Goal: Find specific page/section: Find specific page/section

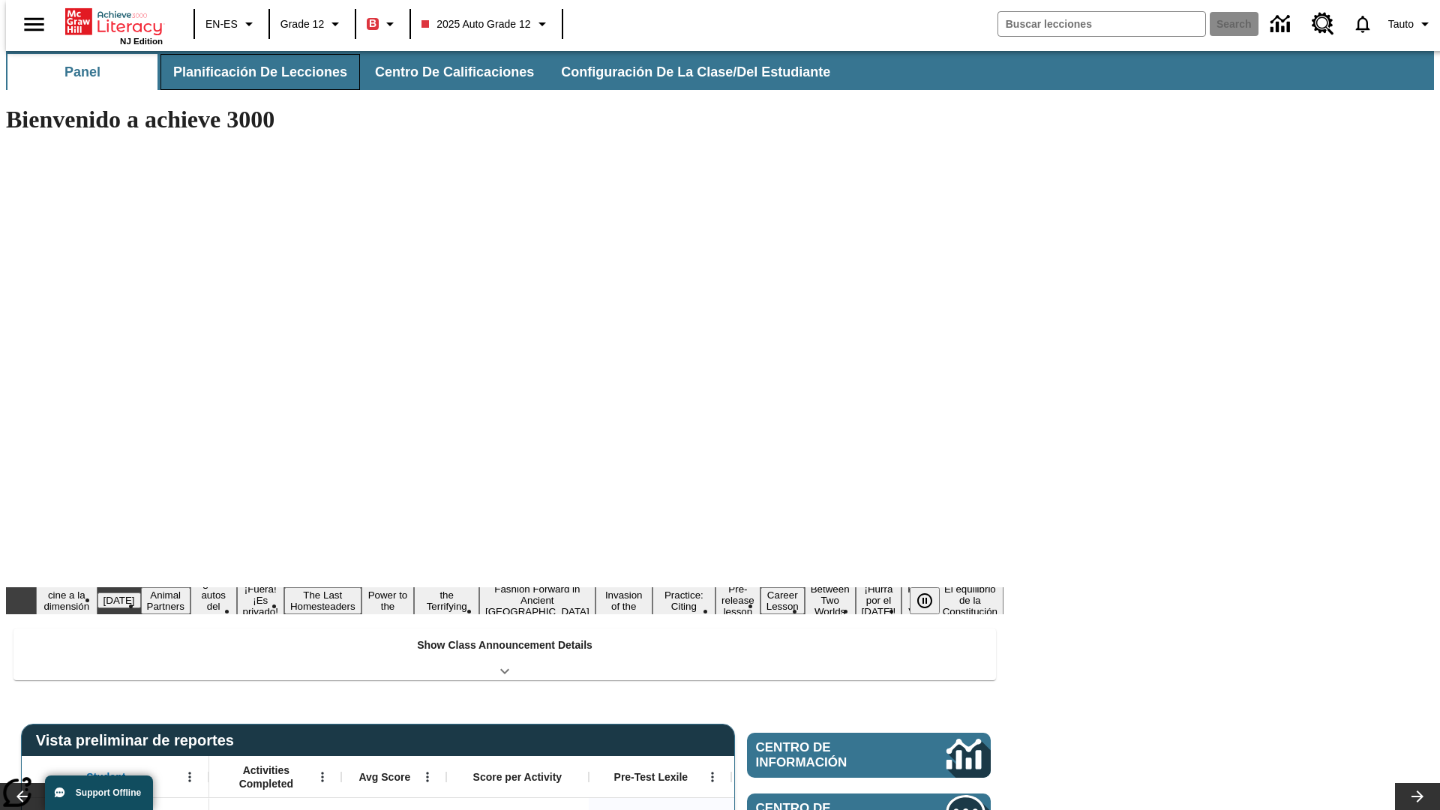
click at [251, 72] on button "Planificación de lecciones" at bounding box center [261, 72] width 200 height 36
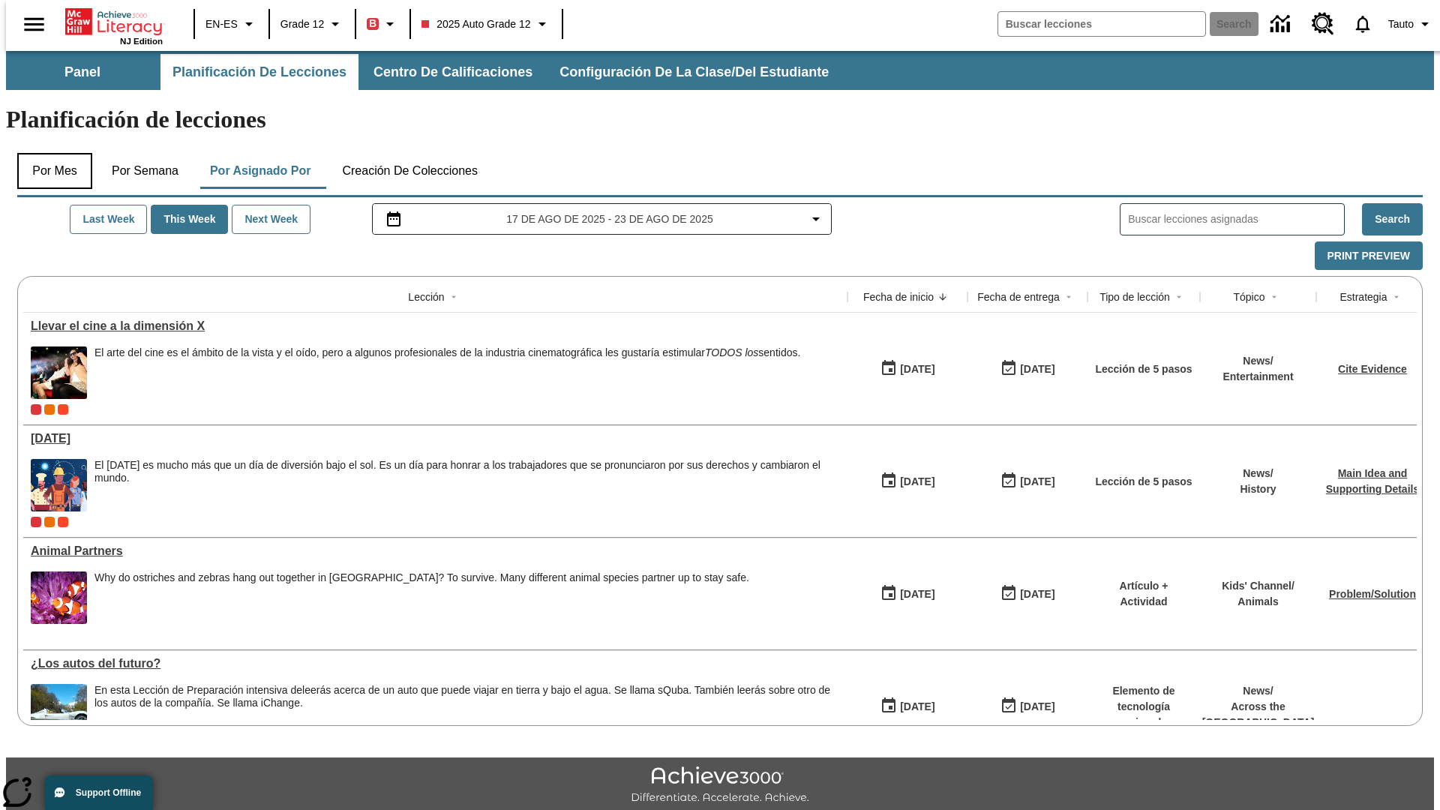
click at [49, 153] on button "Por mes" at bounding box center [54, 171] width 75 height 36
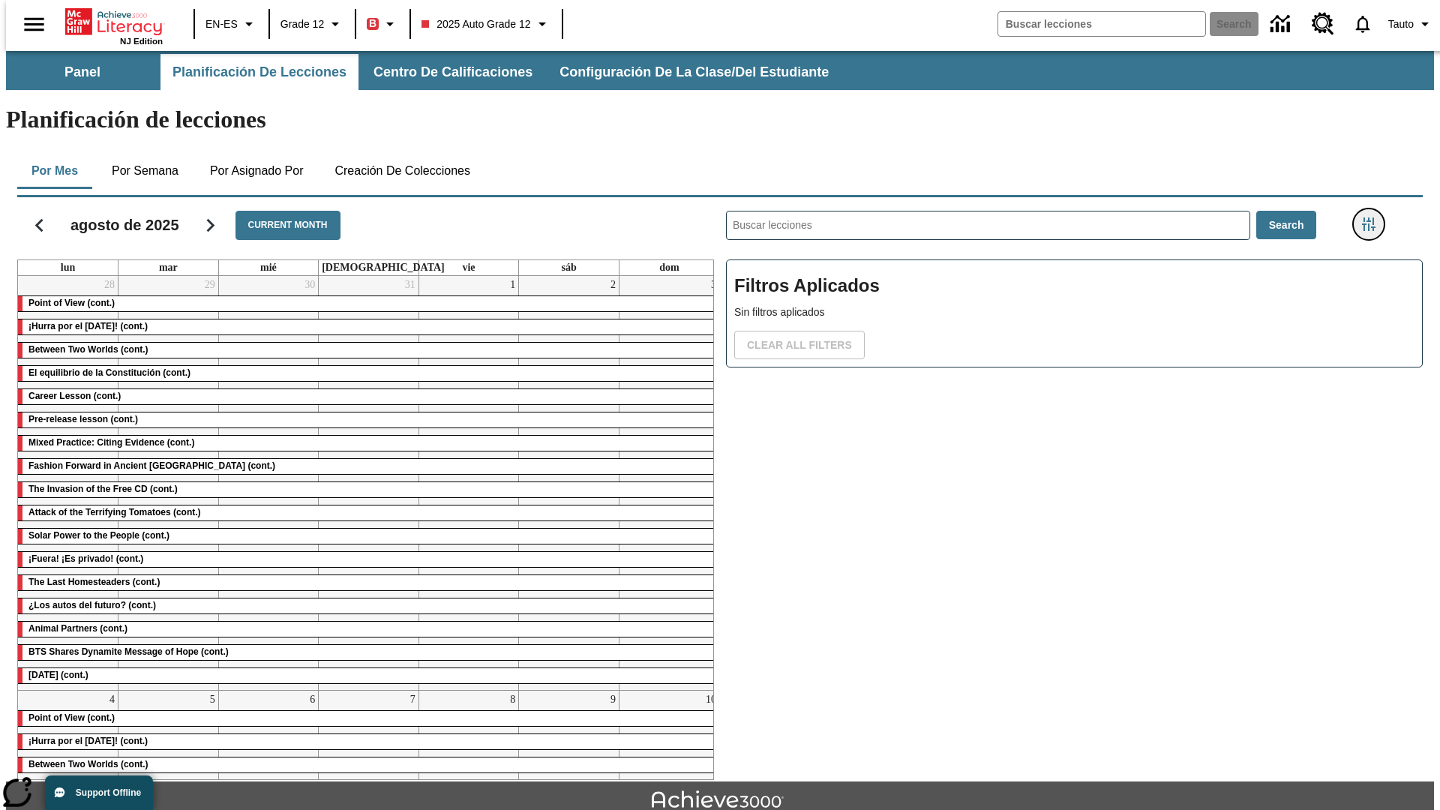
click at [1373, 218] on icon "Menú lateral de filtros" at bounding box center [1369, 225] width 14 height 14
